Goal: Contribute content: Add original content to the website for others to see

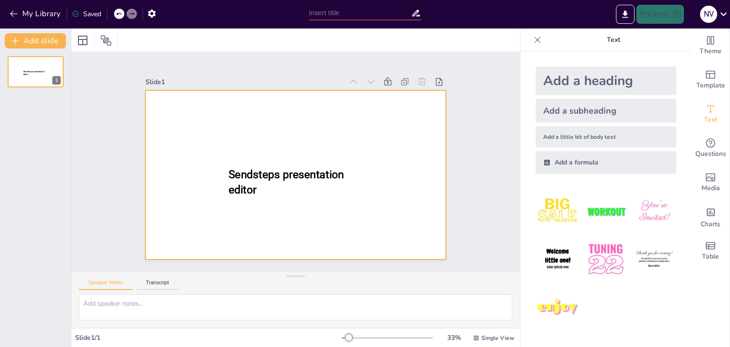
type input "New Sendsteps"
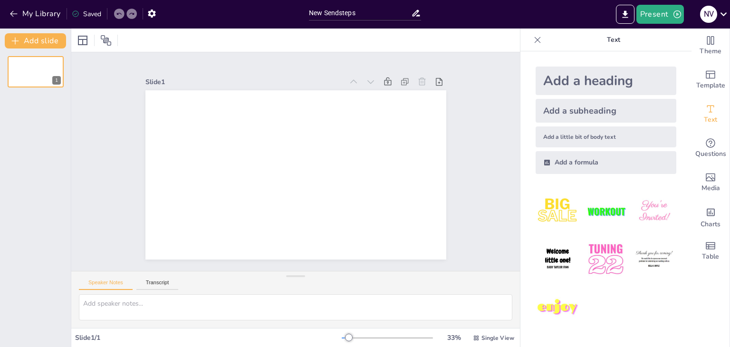
click at [575, 166] on div "Add a formula" at bounding box center [606, 162] width 141 height 23
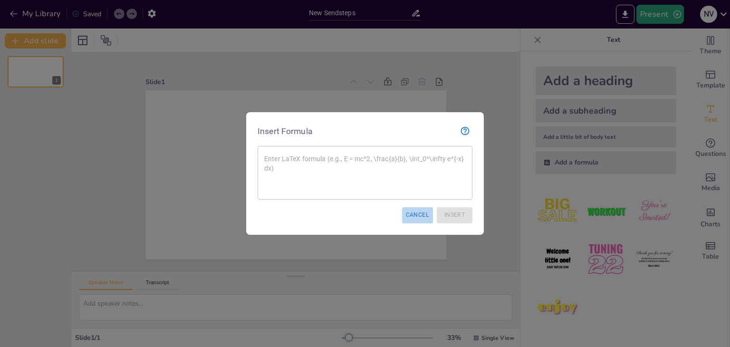
click at [419, 216] on button "Cancel" at bounding box center [417, 215] width 31 height 16
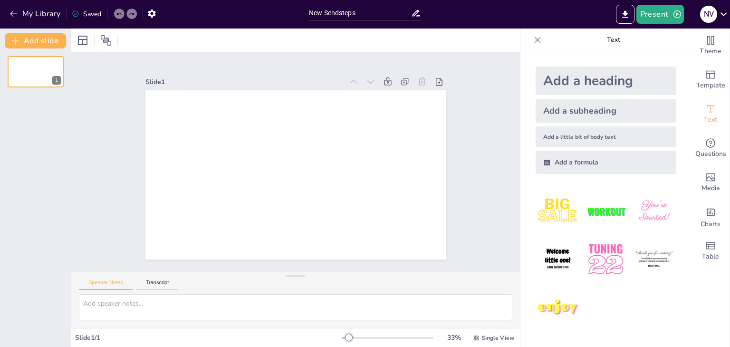
click at [569, 87] on div "Add a heading" at bounding box center [606, 81] width 141 height 29
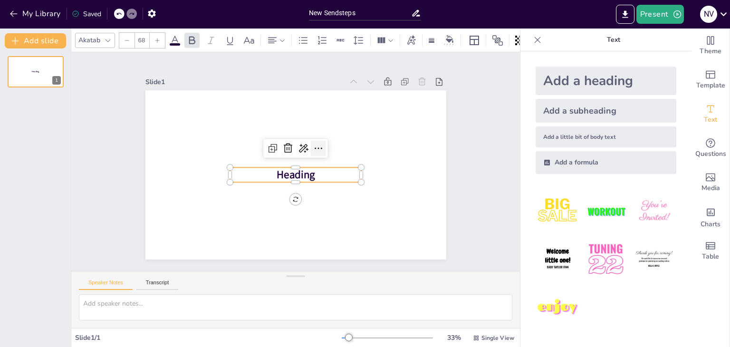
click at [315, 148] on icon at bounding box center [319, 148] width 8 height 1
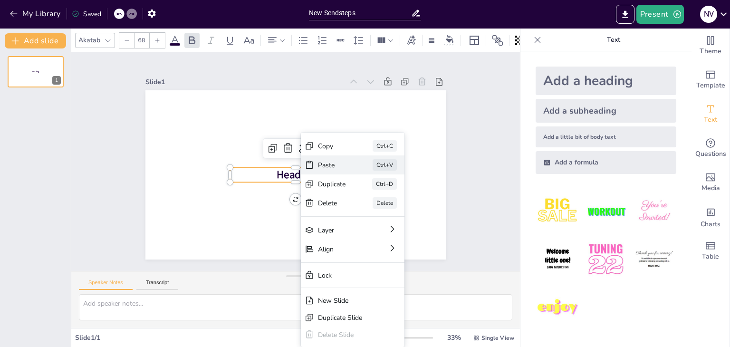
click at [341, 173] on div "Paste Ctrl+V" at bounding box center [353, 164] width 104 height 19
type input "24"
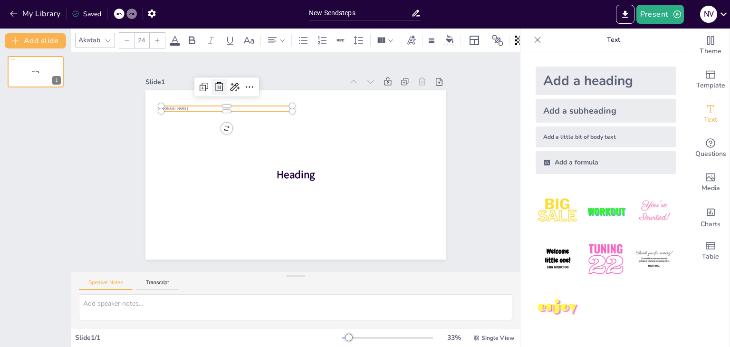
click at [213, 85] on icon at bounding box center [218, 86] width 11 height 11
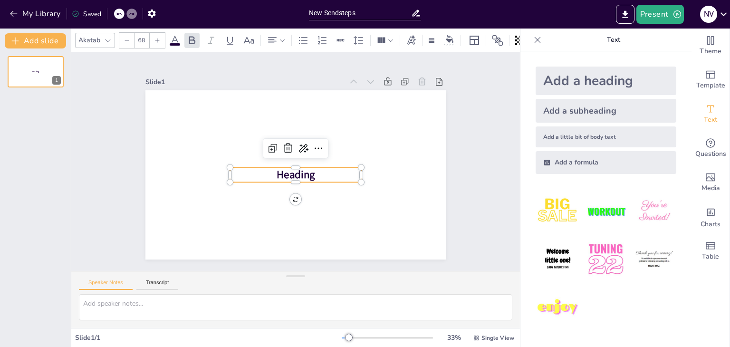
click at [302, 174] on span "Heading" at bounding box center [296, 175] width 39 height 15
drag, startPoint x: 287, startPoint y: 183, endPoint x: 318, endPoint y: 170, distance: 33.5
click at [318, 90] on div "Heading" at bounding box center [295, 90] width 301 height 0
click at [318, 170] on p "Heading" at bounding box center [296, 174] width 132 height 15
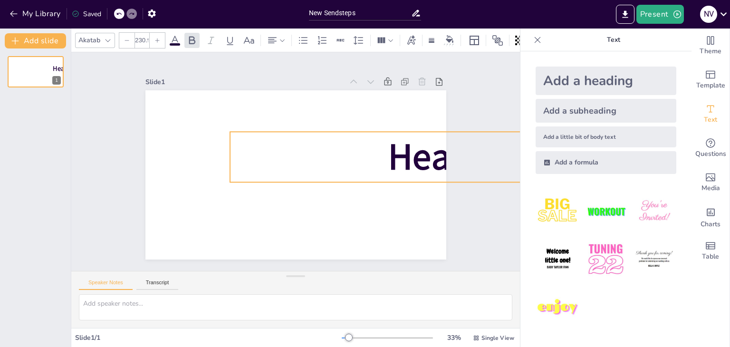
drag, startPoint x: 355, startPoint y: 166, endPoint x: 345, endPoint y: 131, distance: 36.6
click at [345, 131] on div "Heading" at bounding box center [295, 174] width 301 height 169
type input "228.7"
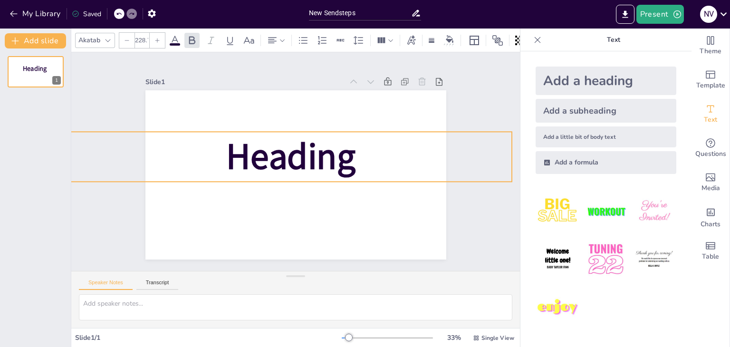
drag, startPoint x: 321, startPoint y: 158, endPoint x: 164, endPoint y: 158, distance: 156.9
click at [164, 158] on p "Heading" at bounding box center [290, 157] width 443 height 50
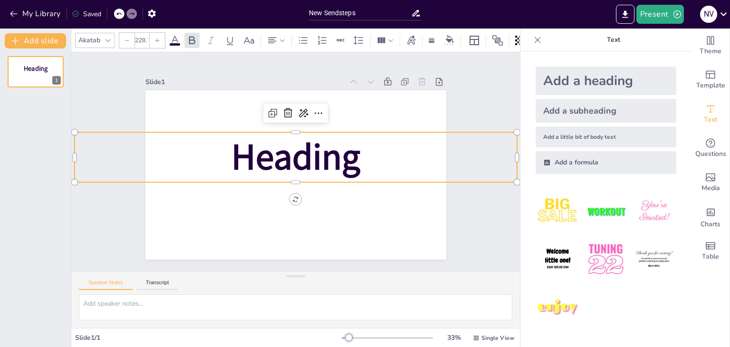
click at [334, 153] on span "Heading" at bounding box center [295, 157] width 129 height 49
click at [290, 160] on span "Heading" at bounding box center [295, 157] width 129 height 49
click at [431, 161] on p "Heading" at bounding box center [295, 157] width 443 height 50
click at [137, 307] on textarea at bounding box center [296, 307] width 434 height 26
type textarea "lhDFHSKAHUG"
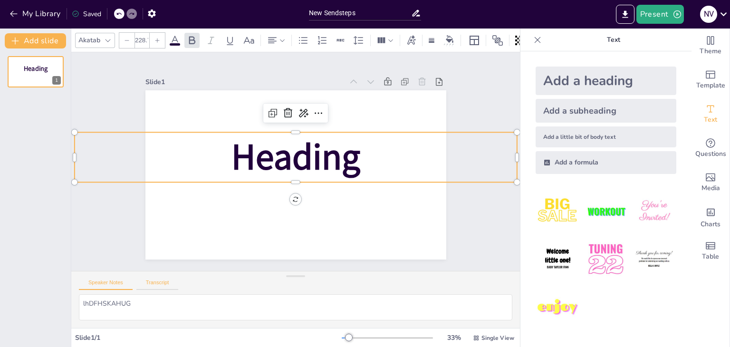
click at [159, 285] on button "Transcript" at bounding box center [157, 285] width 42 height 10
click at [116, 287] on button "Speaker Notes" at bounding box center [106, 285] width 54 height 10
click at [42, 68] on button at bounding box center [41, 63] width 11 height 11
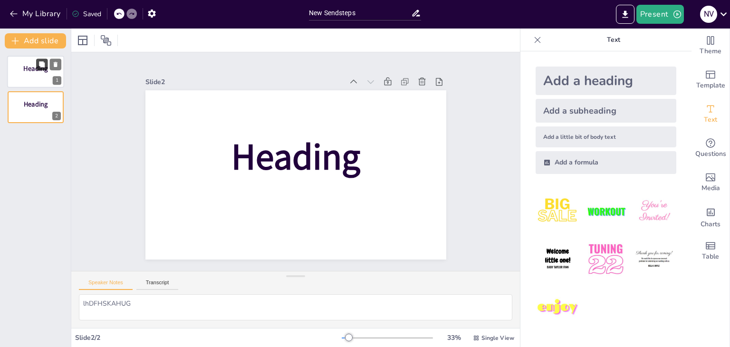
click at [39, 67] on icon at bounding box center [42, 64] width 7 height 7
click at [56, 134] on icon at bounding box center [56, 135] width 4 height 5
click at [55, 100] on icon at bounding box center [56, 99] width 4 height 5
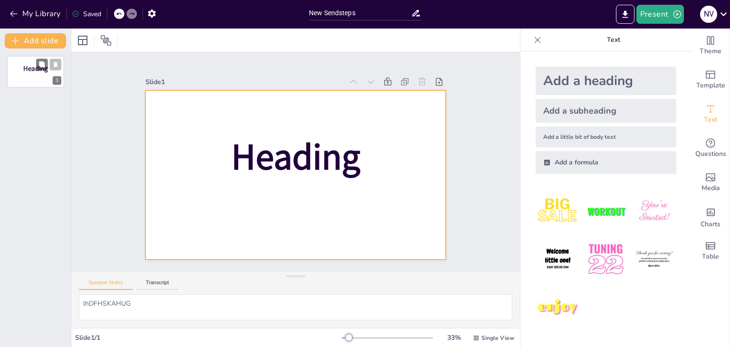
click at [34, 78] on div at bounding box center [35, 72] width 57 height 32
click at [245, 186] on div at bounding box center [295, 174] width 301 height 169
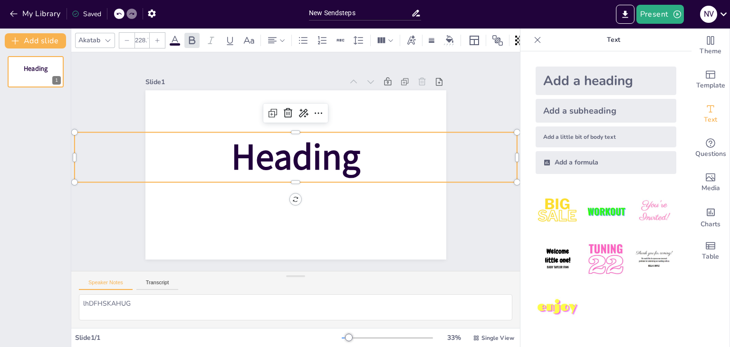
click at [293, 151] on span "Heading" at bounding box center [295, 157] width 129 height 49
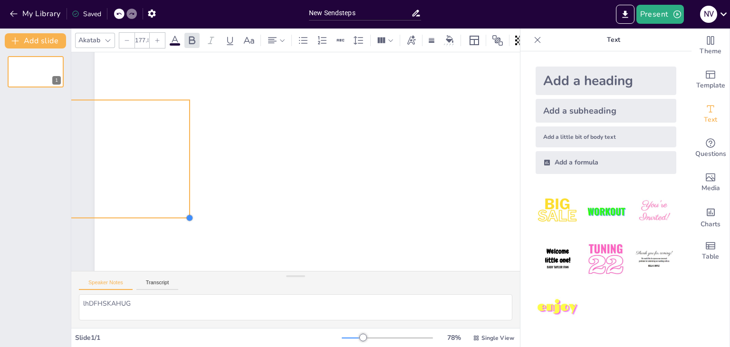
drag, startPoint x: 372, startPoint y: 251, endPoint x: 188, endPoint y: 181, distance: 196.5
click at [188, 181] on div "Heading" at bounding box center [452, 137] width 715 height 402
type input "107.7"
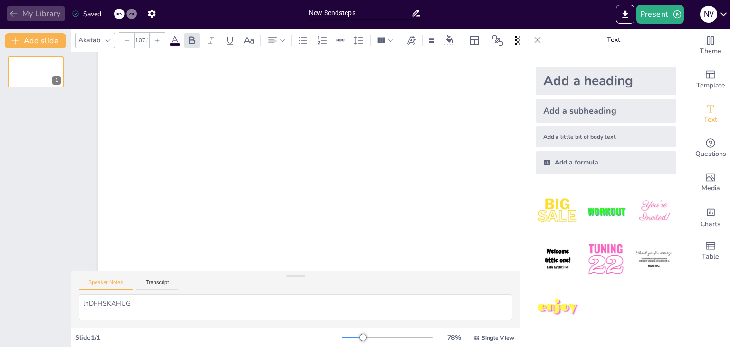
click at [14, 16] on icon "button" at bounding box center [14, 14] width 10 height 10
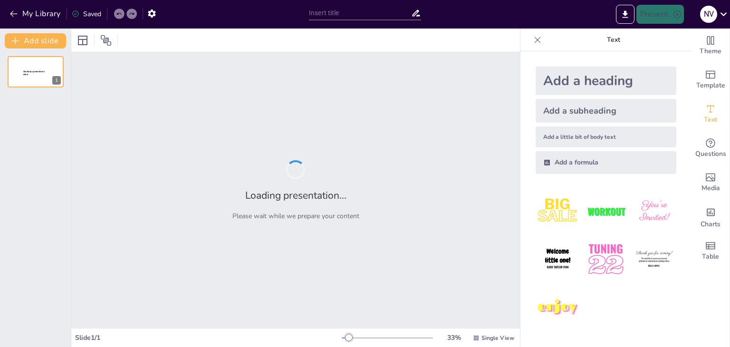
type input "New Sendsteps"
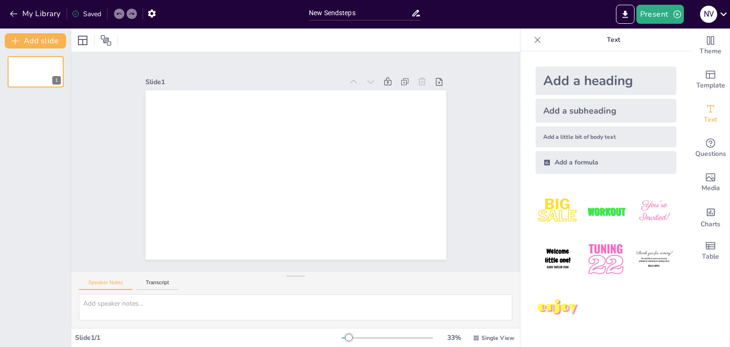
click at [550, 260] on img at bounding box center [558, 259] width 44 height 44
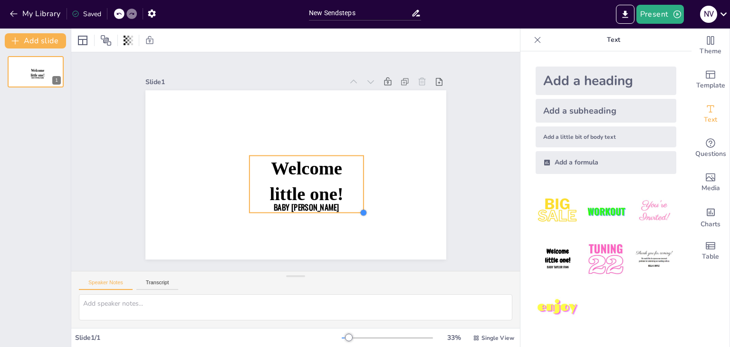
drag, startPoint x: 283, startPoint y: 173, endPoint x: 356, endPoint y: 181, distance: 73.7
click at [356, 181] on div "Welcome little one! Baby Taylor Finn" at bounding box center [290, 173] width 344 height 277
click at [333, 198] on p "Baby [PERSON_NAME]" at bounding box center [292, 208] width 112 height 46
click at [15, 16] on icon "button" at bounding box center [14, 14] width 10 height 10
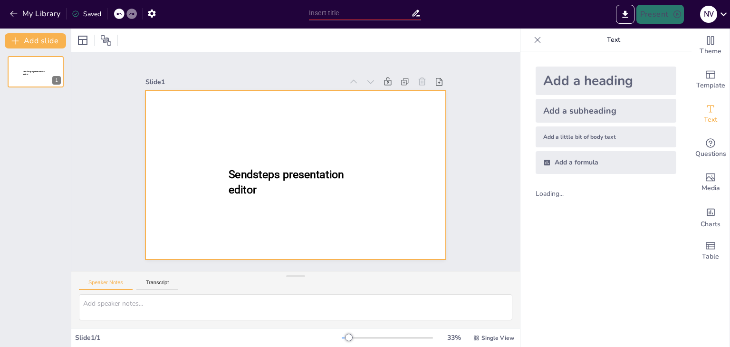
type input "New Sendsteps"
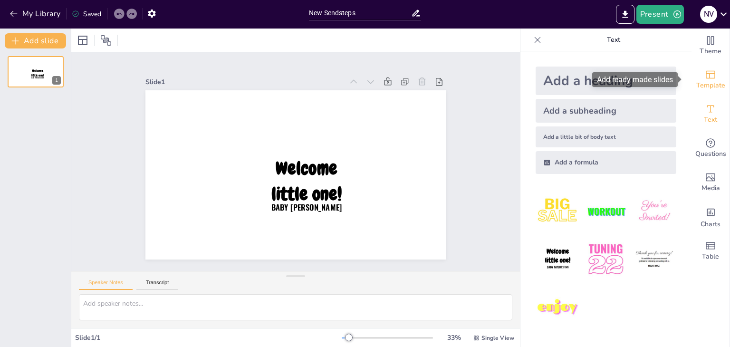
click at [706, 82] on span "Template" at bounding box center [710, 85] width 29 height 10
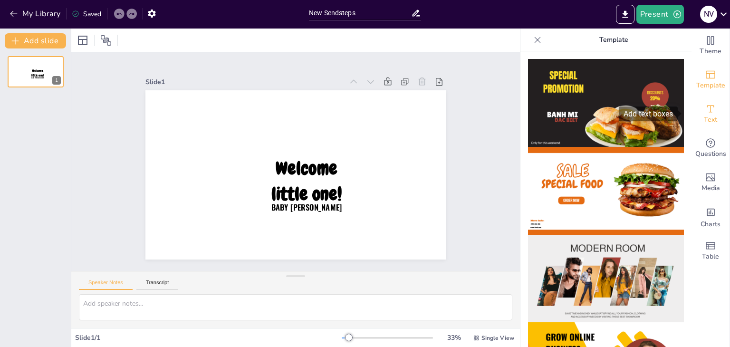
click at [706, 111] on icon "Add text boxes" at bounding box center [710, 108] width 11 height 11
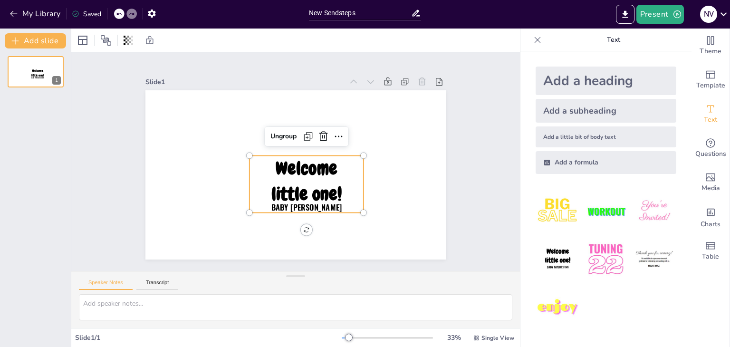
click at [299, 172] on span "Welcome little one!" at bounding box center [306, 180] width 70 height 49
click at [318, 131] on icon at bounding box center [323, 136] width 11 height 11
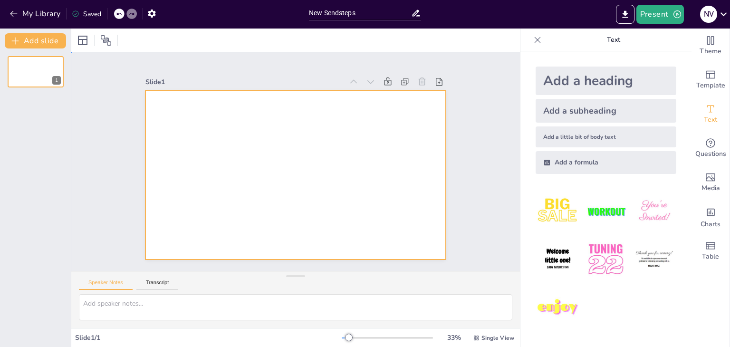
click at [293, 167] on div at bounding box center [295, 174] width 301 height 169
click at [124, 303] on textarea at bounding box center [296, 307] width 434 height 26
type textarea "j"
type textarea "J"
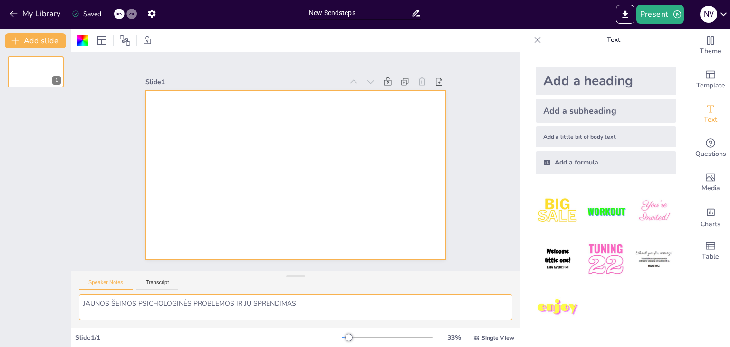
type textarea "JAUNOS ŠEIMOS PSICHOLOGINĖS PROBLEMOS IR JŲ SPRENDIMAS"
drag, startPoint x: 323, startPoint y: 307, endPoint x: 73, endPoint y: 317, distance: 250.7
click at [73, 317] on div "JAUNOS ŠEIMOS PSICHOLOGINĖS PROBLEMOS IR JŲ SPRENDIMAS" at bounding box center [295, 311] width 449 height 34
click at [243, 154] on div at bounding box center [295, 174] width 301 height 169
click at [595, 79] on div "Add a heading" at bounding box center [606, 81] width 141 height 29
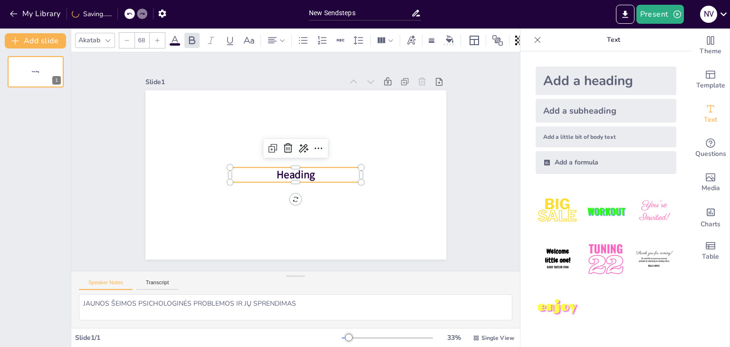
click at [317, 170] on p "Heading" at bounding box center [296, 174] width 132 height 15
click at [261, 173] on p "Heading" at bounding box center [296, 174] width 132 height 15
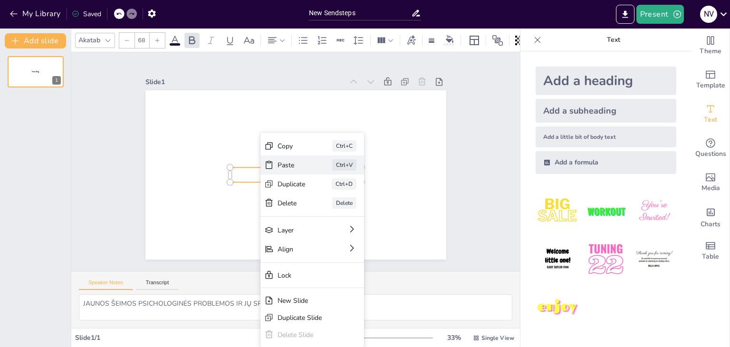
click at [286, 167] on div "Paste" at bounding box center [292, 165] width 28 height 9
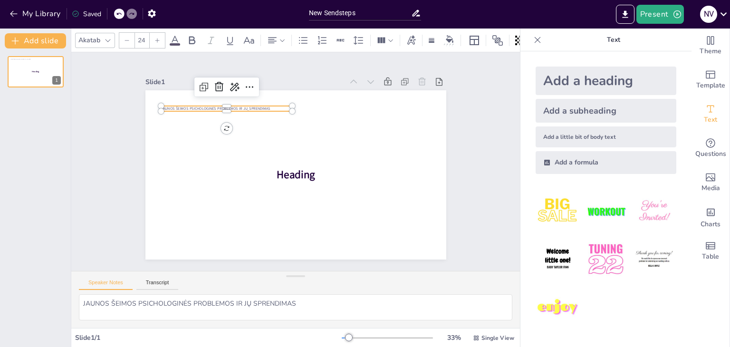
click at [159, 33] on div at bounding box center [157, 40] width 15 height 15
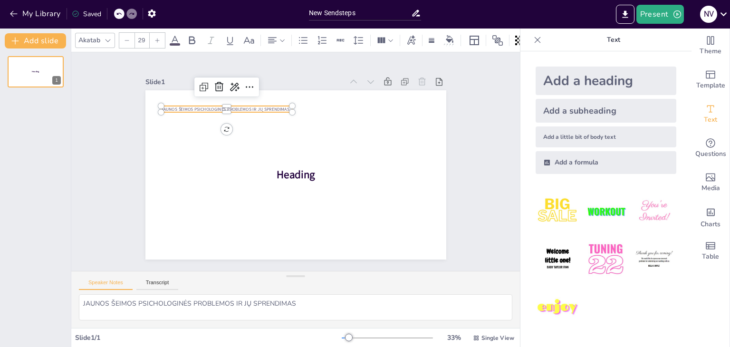
click at [159, 33] on div at bounding box center [157, 40] width 15 height 15
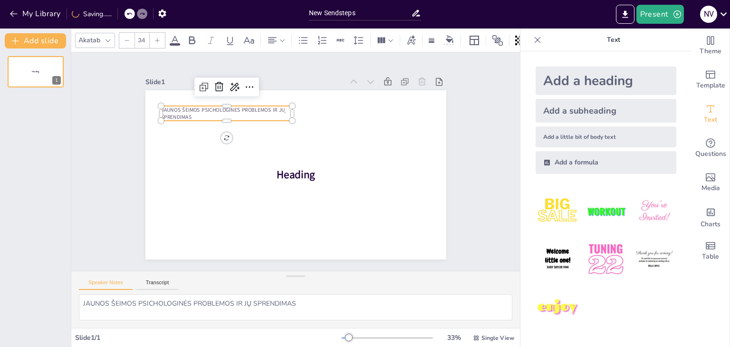
click at [159, 33] on div at bounding box center [157, 40] width 15 height 15
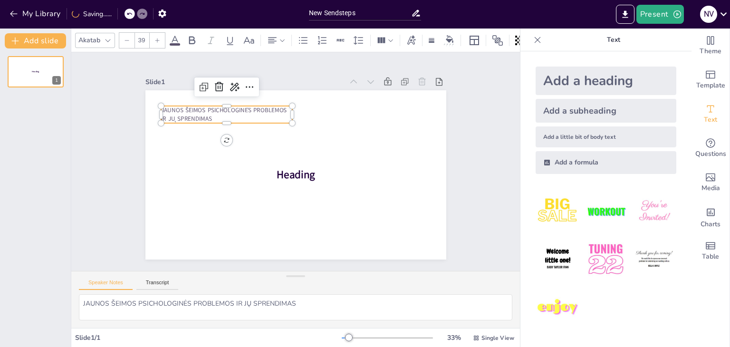
click at [159, 33] on div at bounding box center [157, 40] width 15 height 15
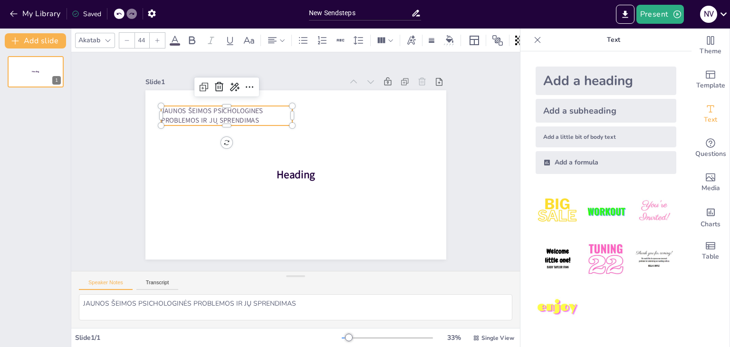
click at [159, 33] on div at bounding box center [157, 40] width 15 height 15
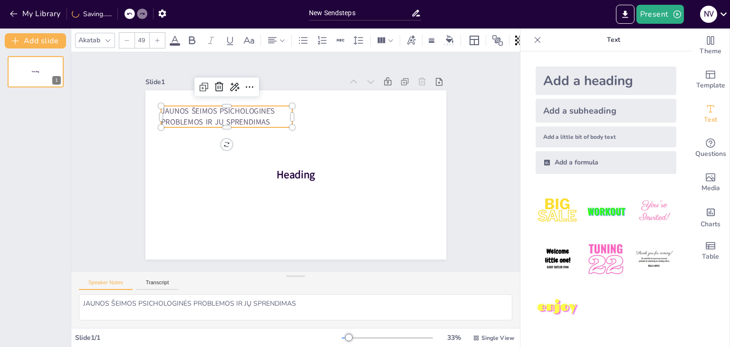
click at [159, 33] on div at bounding box center [157, 40] width 15 height 15
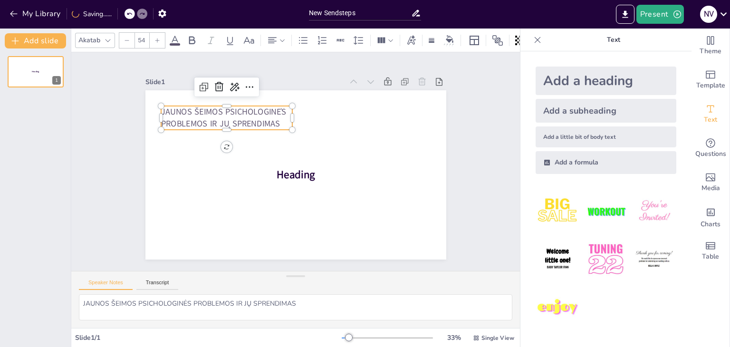
click at [159, 33] on div at bounding box center [157, 40] width 15 height 15
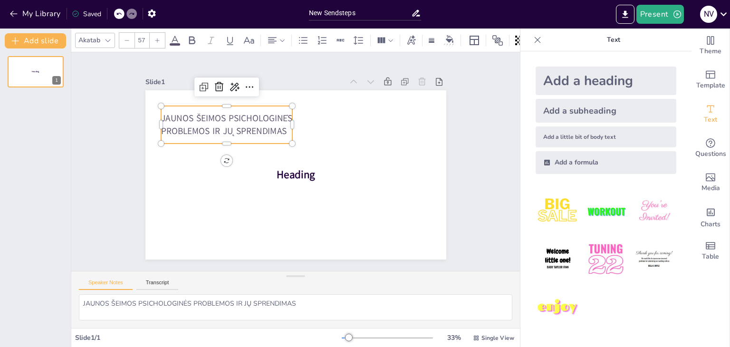
click at [159, 33] on div at bounding box center [157, 40] width 15 height 15
drag, startPoint x: 285, startPoint y: 124, endPoint x: 322, endPoint y: 124, distance: 37.1
click at [329, 124] on div at bounding box center [333, 125] width 8 height 39
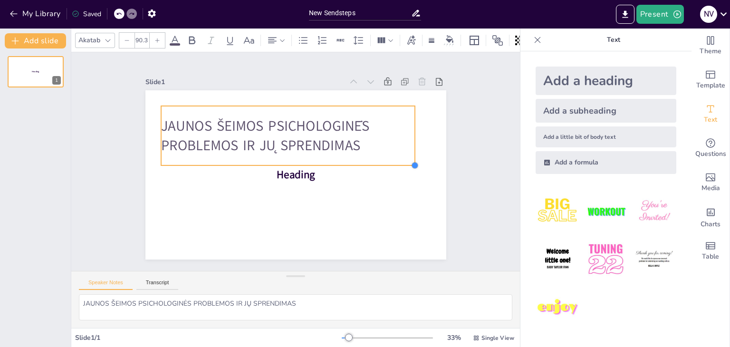
drag, startPoint x: 323, startPoint y: 144, endPoint x: 386, endPoint y: 164, distance: 65.9
click at [386, 164] on div "Heading JAUNOS ŠEIMOS PSICHOLOGINĖS PROBLEMOS IR JŲ SPRENDIMAS" at bounding box center [295, 174] width 301 height 169
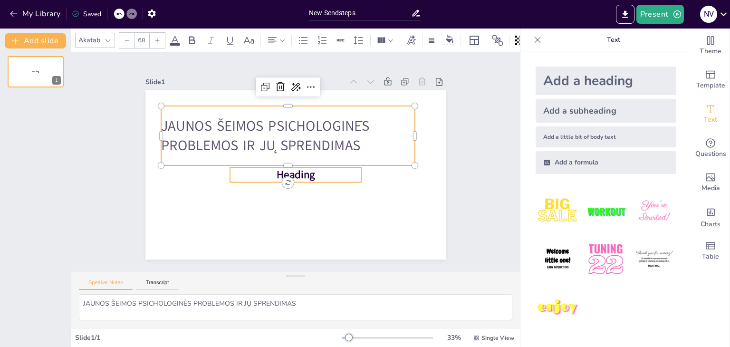
click at [298, 170] on span "Heading" at bounding box center [296, 175] width 39 height 15
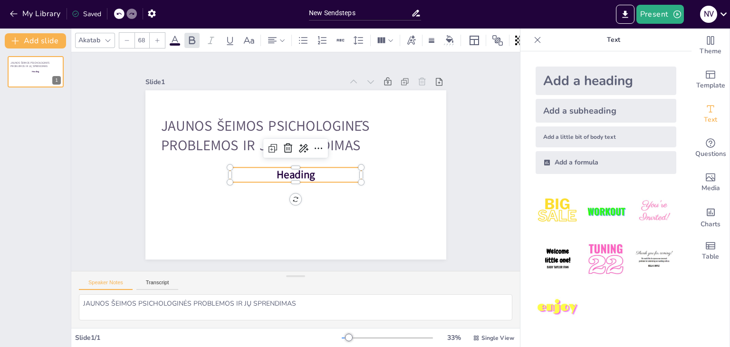
click at [308, 173] on p "Heading" at bounding box center [296, 174] width 132 height 15
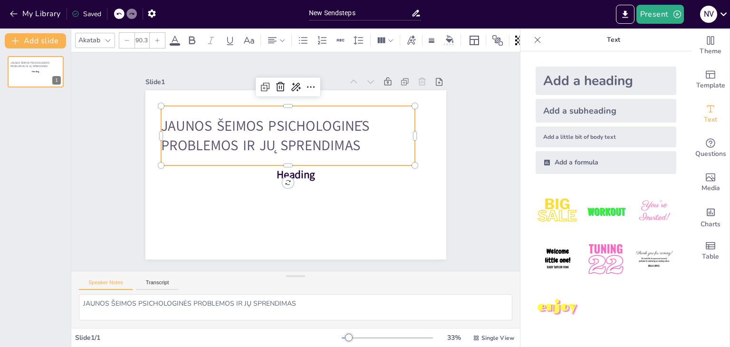
click at [338, 137] on span "JAUNOS ŠEIMOS PSICHOLOGINĖS PROBLEMOS IR JŲ SPRENDIMAS" at bounding box center [265, 135] width 209 height 39
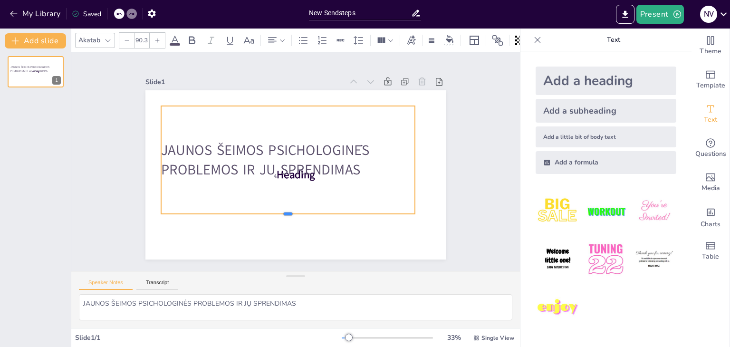
drag, startPoint x: 282, startPoint y: 162, endPoint x: 307, endPoint y: 211, distance: 54.4
click at [307, 214] on div at bounding box center [288, 218] width 254 height 8
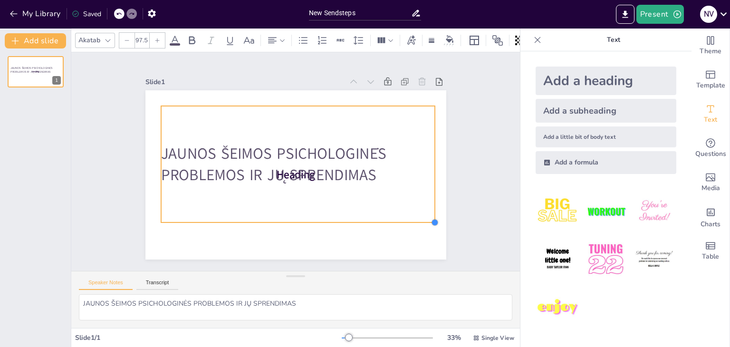
drag, startPoint x: 407, startPoint y: 208, endPoint x: 379, endPoint y: 217, distance: 29.3
click at [379, 217] on div "Heading JAUNOS ŠEIMOS PSICHOLOGINĖS PROBLEMOS IR JŲ SPRENDIMAS" at bounding box center [295, 174] width 301 height 169
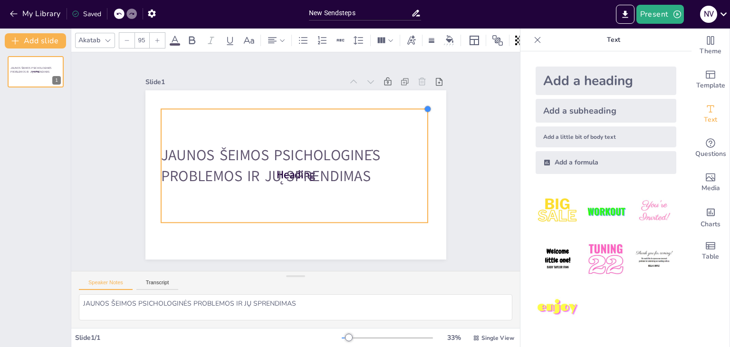
drag, startPoint x: 427, startPoint y: 101, endPoint x: 420, endPoint y: 109, distance: 10.8
click at [420, 109] on div "Heading JAUNOS ŠEIMOS PSICHOLOGINĖS PROBLEMOS IR JŲ SPRENDIMAS" at bounding box center [295, 174] width 301 height 169
drag, startPoint x: 422, startPoint y: 164, endPoint x: 408, endPoint y: 164, distance: 13.8
click at [414, 164] on div at bounding box center [418, 166] width 8 height 114
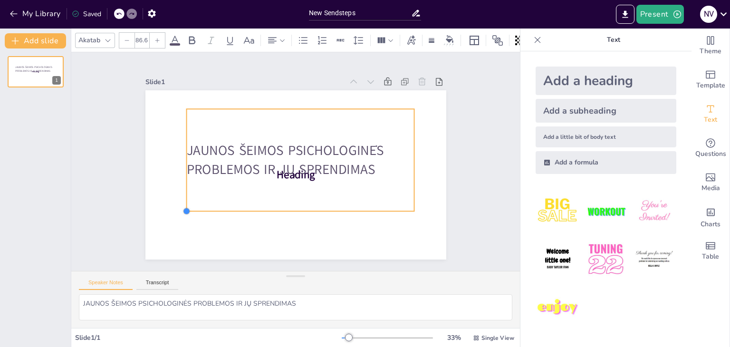
type input "87.4"
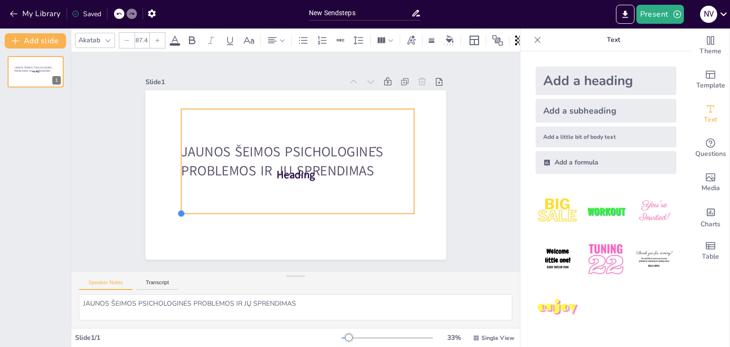
drag, startPoint x: 156, startPoint y: 219, endPoint x: 217, endPoint y: 210, distance: 62.0
click at [217, 210] on div "Heading JAUNOS ŠEIMOS PSICHOLOGINĖS PROBLEMOS IR JŲ SPRENDIMAS" at bounding box center [295, 174] width 301 height 169
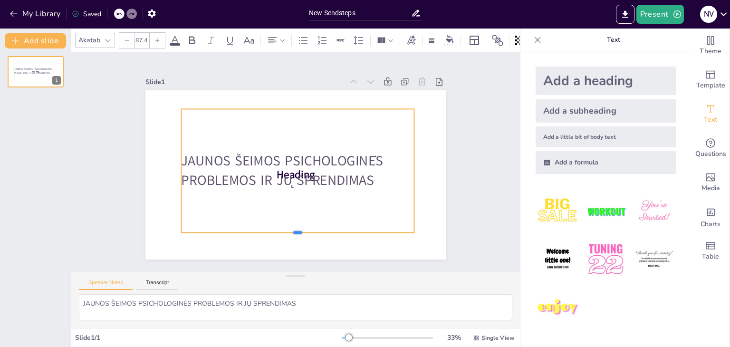
drag, startPoint x: 291, startPoint y: 212, endPoint x: 294, endPoint y: 231, distance: 19.2
click at [294, 232] on div at bounding box center [297, 236] width 233 height 8
click at [46, 40] on button "Add slide" at bounding box center [35, 40] width 61 height 15
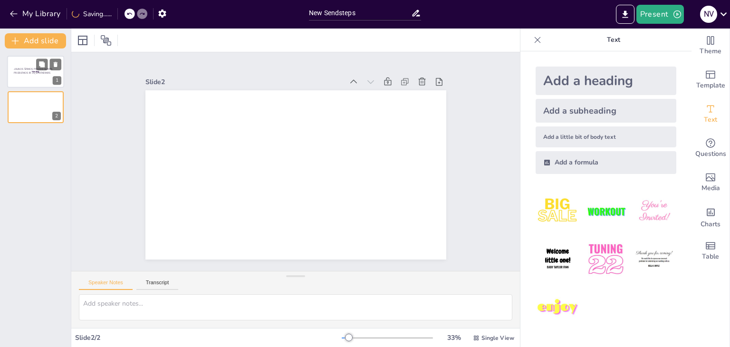
click at [30, 76] on div "JAUNOS ŠEIMOS PSICHOLOGINĖS PROBLEMOS IR JŲ SPRENDIMAS" at bounding box center [36, 70] width 44 height 23
type textarea "JAUNOS ŠEIMOS PSICHOLOGINĖS PROBLEMOS IR JŲ SPRENDIMAS"
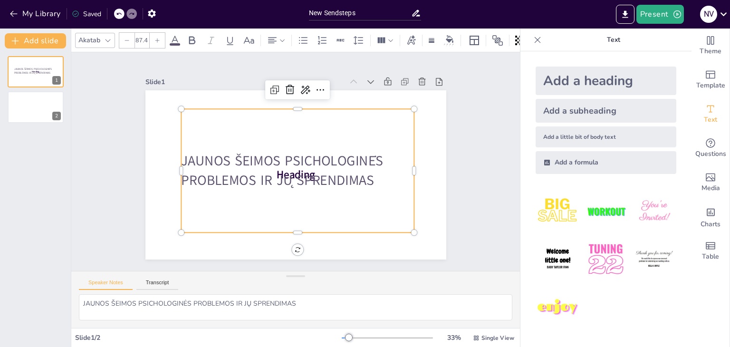
click at [295, 173] on span "JAUNOS ŠEIMOS PSICHOLOGINĖS PROBLEMOS IR JŲ SPRENDIMAS" at bounding box center [282, 171] width 202 height 38
click at [39, 107] on div at bounding box center [35, 107] width 57 height 32
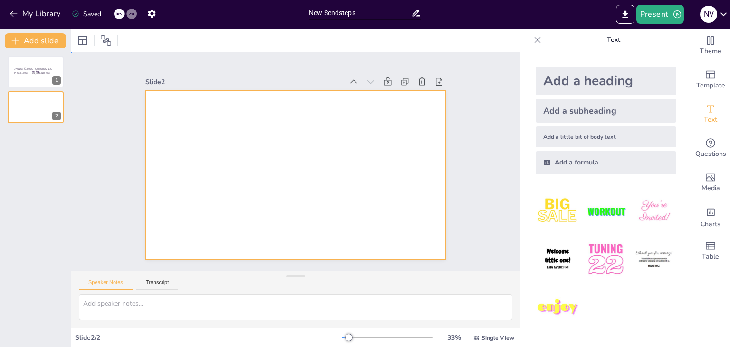
click at [320, 169] on div at bounding box center [295, 174] width 301 height 169
click at [608, 117] on div "Add a subheading" at bounding box center [606, 111] width 141 height 24
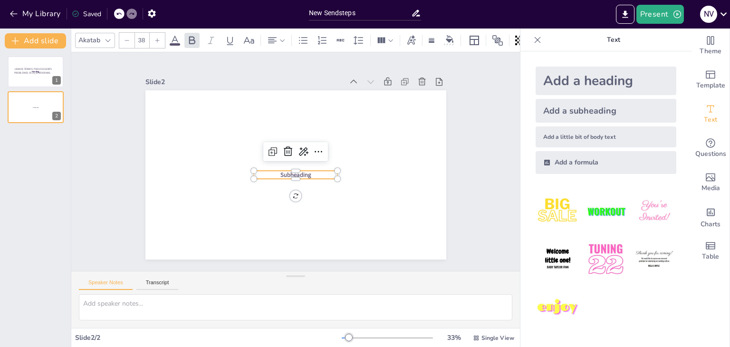
click at [302, 174] on span "Subheading" at bounding box center [295, 175] width 31 height 8
click at [306, 171] on p "Subheading" at bounding box center [296, 175] width 84 height 9
drag, startPoint x: 289, startPoint y: 177, endPoint x: 289, endPoint y: 211, distance: 33.8
click at [289, 211] on div at bounding box center [296, 210] width 84 height 8
click at [298, 188] on span "Subheading" at bounding box center [295, 192] width 31 height 8
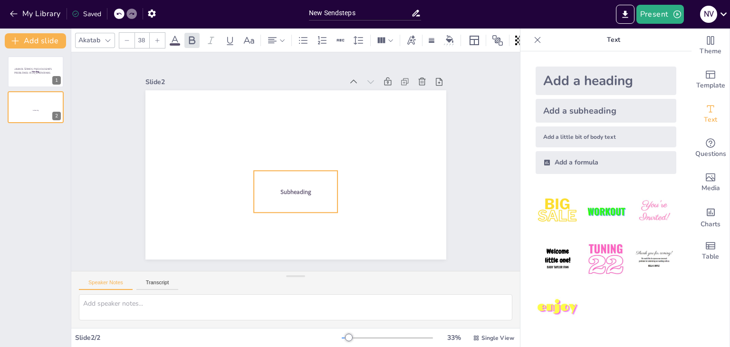
click at [298, 188] on span "Subheading" at bounding box center [295, 192] width 31 height 8
click at [284, 150] on icon at bounding box center [288, 152] width 9 height 10
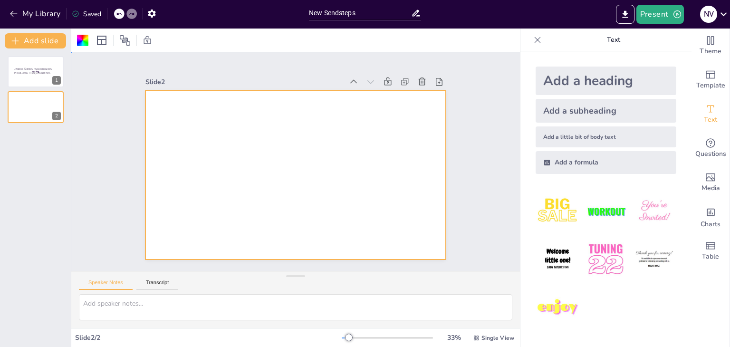
click at [223, 168] on div at bounding box center [295, 174] width 301 height 169
click at [41, 71] on span "JAUNOS ŠEIMOS PSICHOLOGINĖS PROBLEMOS IR JŲ SPRENDIMAS" at bounding box center [33, 71] width 39 height 7
type textarea "JAUNOS ŠEIMOS PSICHOLOGINĖS PROBLEMOS IR JŲ SPRENDIMAS"
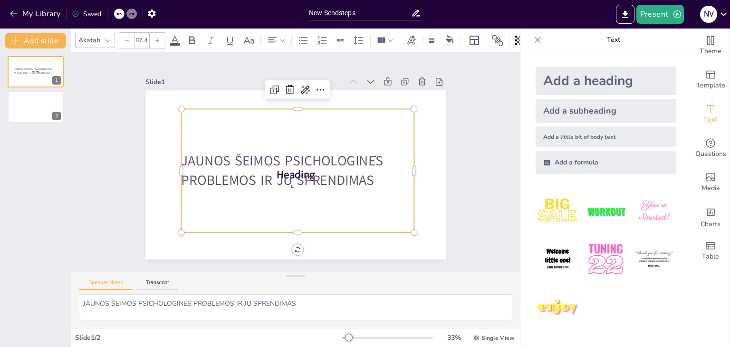
click at [351, 192] on div "JAUNOS ŠEIMOS PSICHOLOGINĖS PROBLEMOS IR JŲ SPRENDIMAS" at bounding box center [297, 171] width 233 height 124
click at [269, 85] on icon at bounding box center [274, 89] width 11 height 11
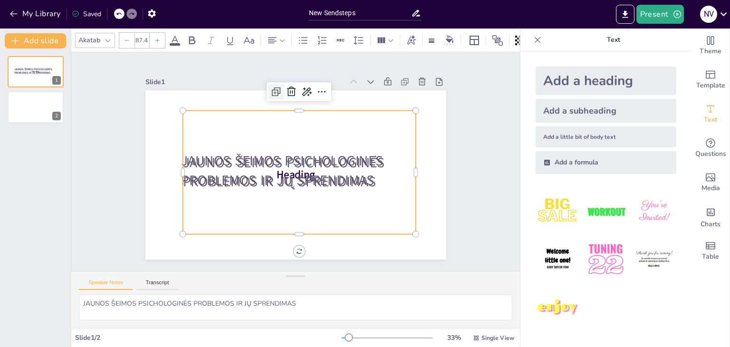
click at [270, 86] on icon at bounding box center [275, 91] width 11 height 11
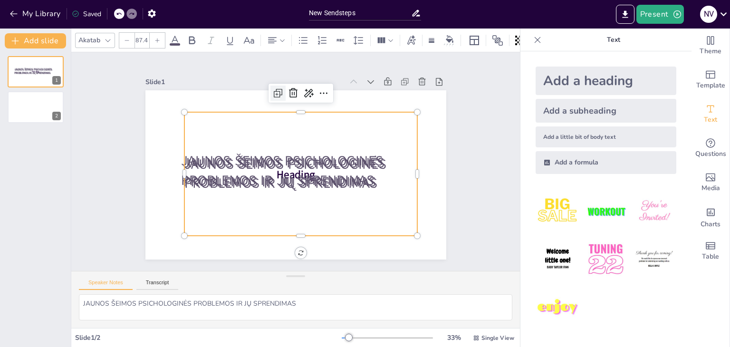
click at [272, 87] on icon at bounding box center [277, 92] width 11 height 11
type input "87.4"
